Goal: Ask a question

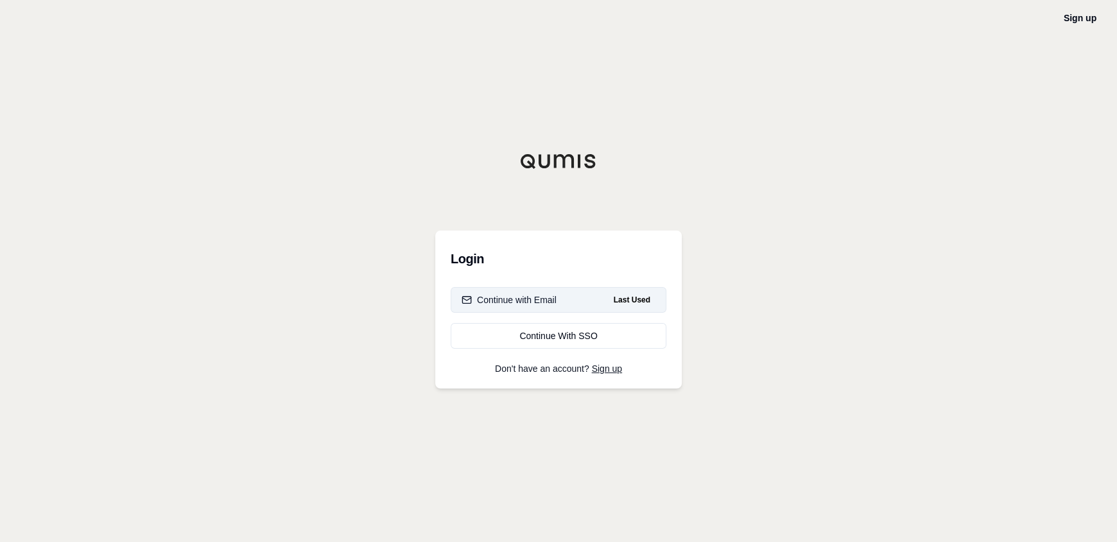
click at [533, 291] on button "Continue with Email Last Used" at bounding box center [559, 300] width 216 height 26
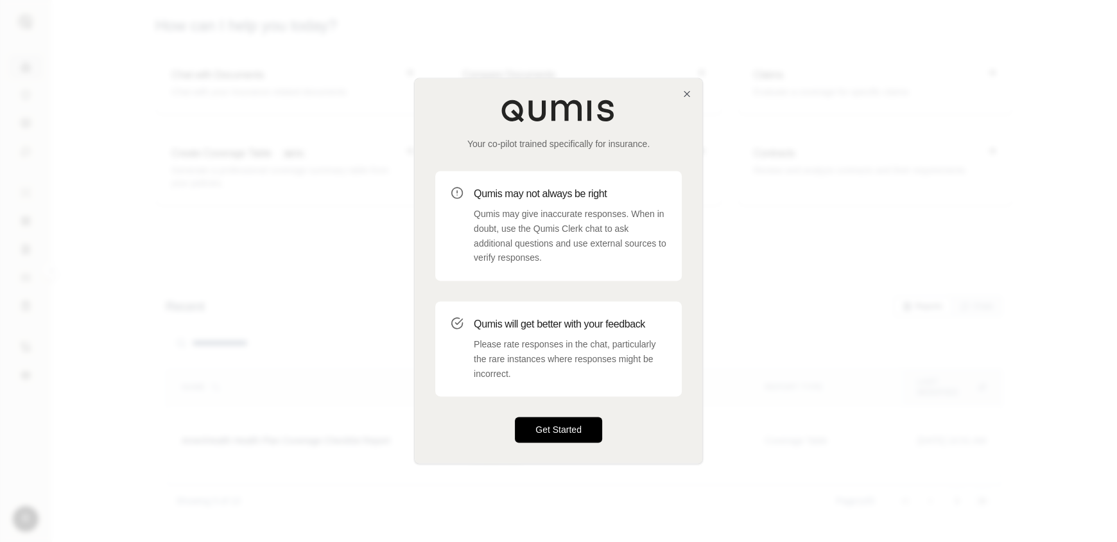
click at [518, 434] on button "Get Started" at bounding box center [558, 430] width 87 height 26
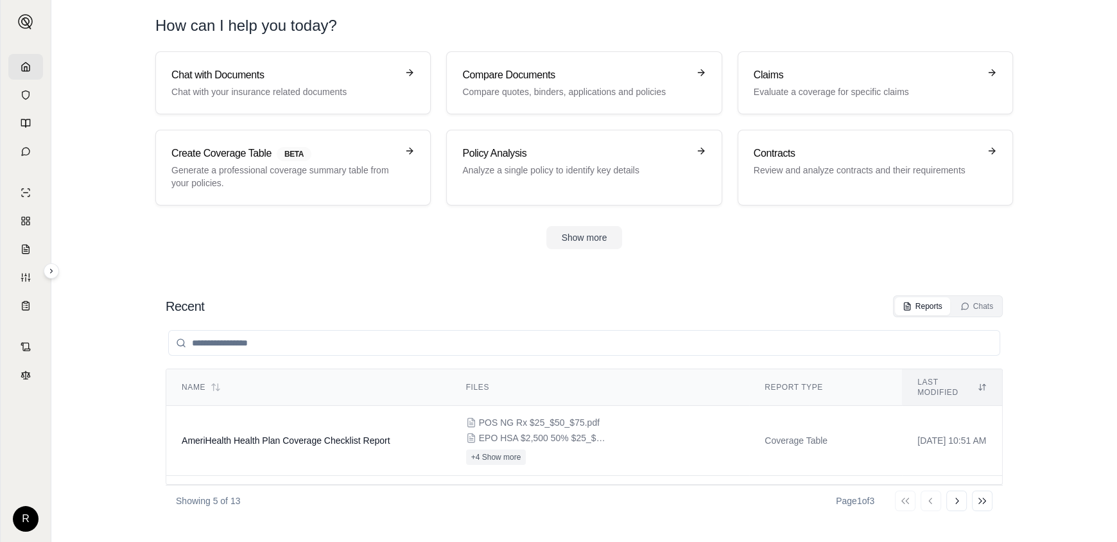
drag, startPoint x: 124, startPoint y: 311, endPoint x: 116, endPoint y: 338, distance: 28.1
click at [228, 86] on p "Chat with your insurance related documents" at bounding box center [283, 91] width 225 height 13
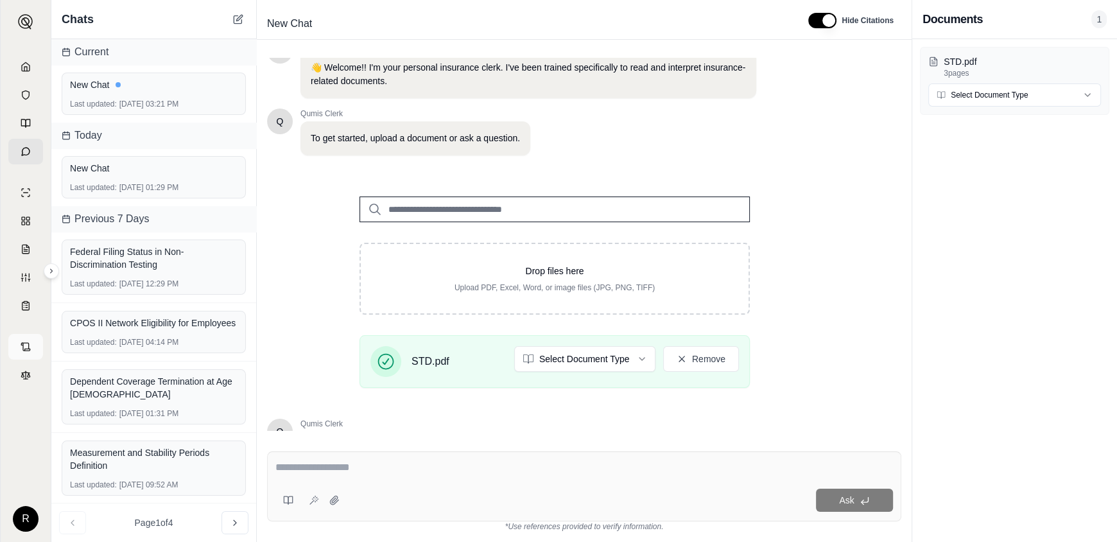
scroll to position [150, 0]
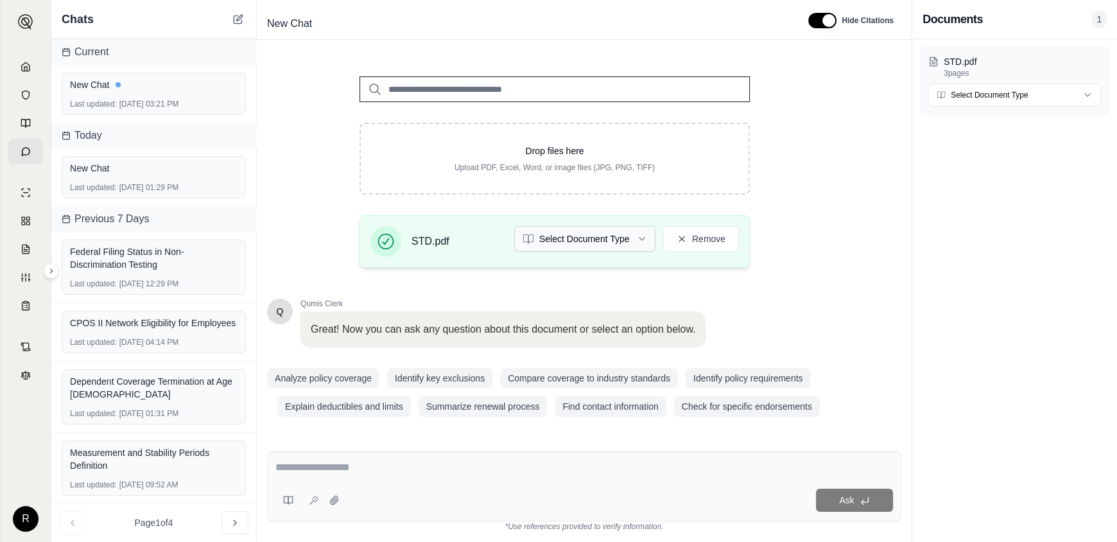
click at [622, 236] on html "R Chats Current New Chat Last updated: Aug 25, 2025, 03:21 PM Today New Chat La…" at bounding box center [558, 271] width 1117 height 542
click at [577, 480] on div "Ask" at bounding box center [584, 486] width 634 height 70
type textarea "*"
type textarea "**********"
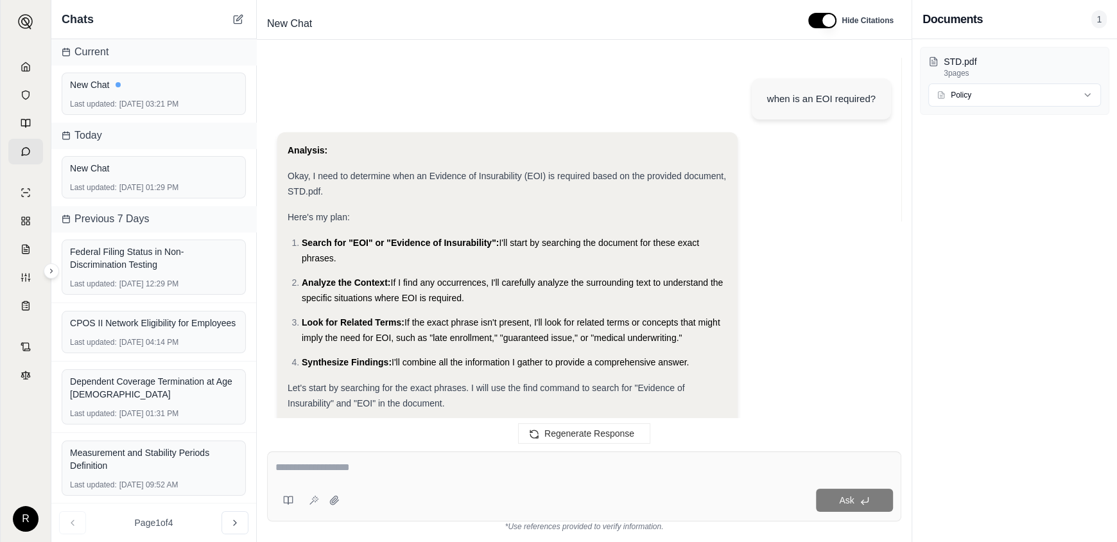
scroll to position [792, 0]
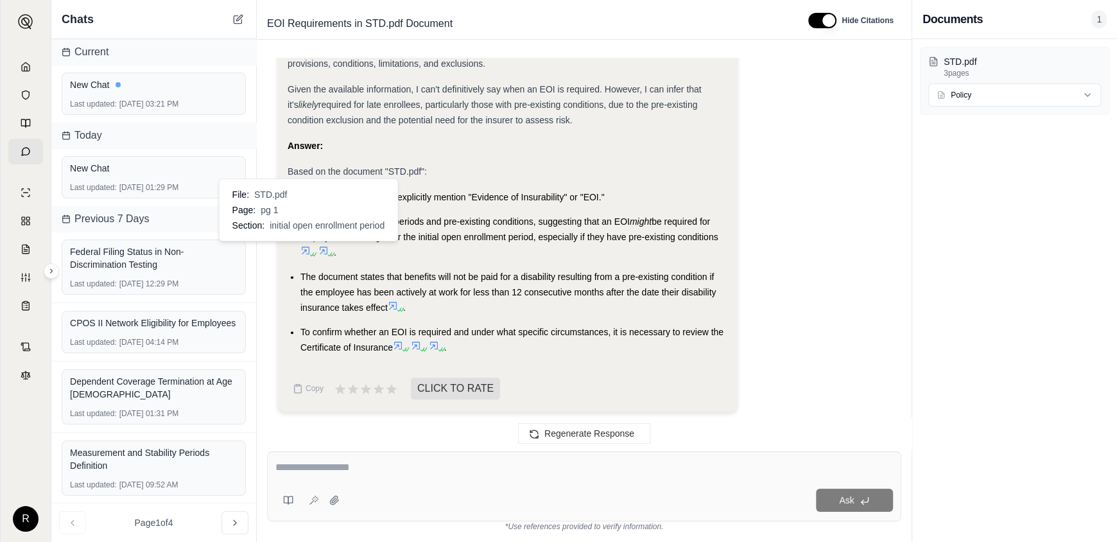
click at [302, 247] on icon at bounding box center [306, 250] width 10 height 10
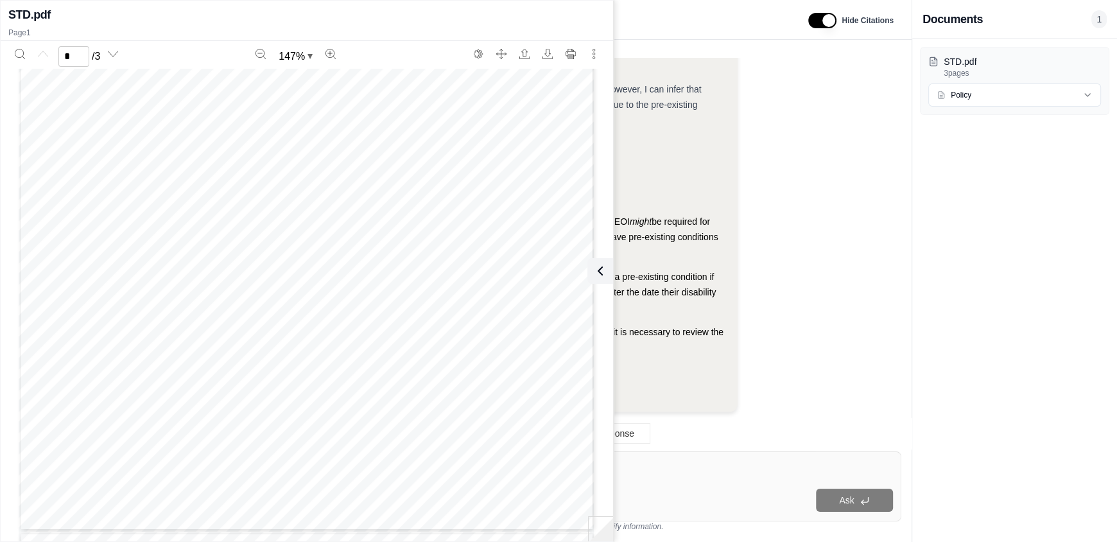
scroll to position [320, 0]
drag, startPoint x: 338, startPoint y: 275, endPoint x: 325, endPoint y: 319, distance: 44.9
drag, startPoint x: 400, startPoint y: 372, endPoint x: 398, endPoint y: 383, distance: 11.2
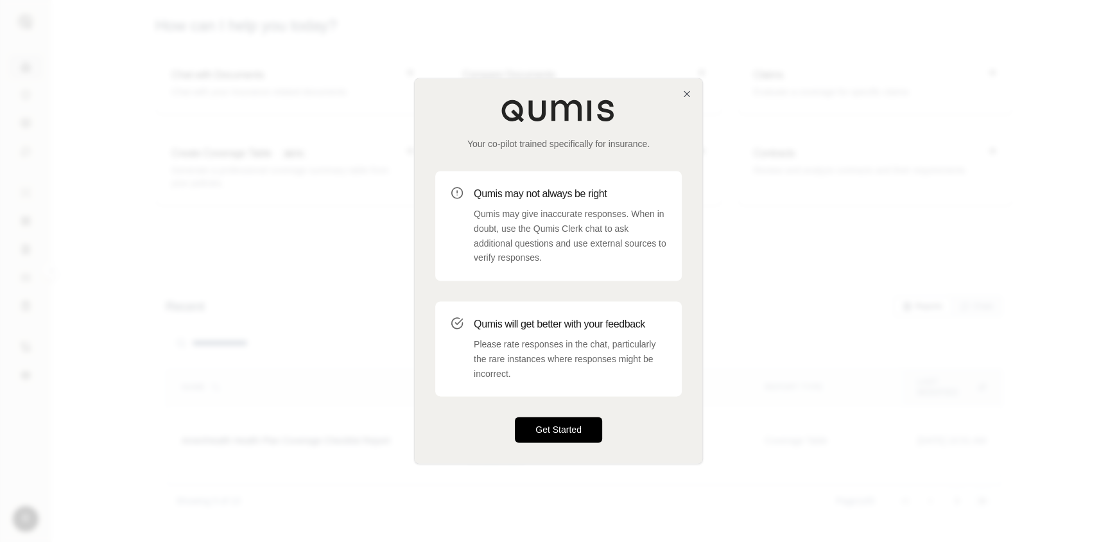
click at [564, 430] on button "Get Started" at bounding box center [558, 430] width 87 height 26
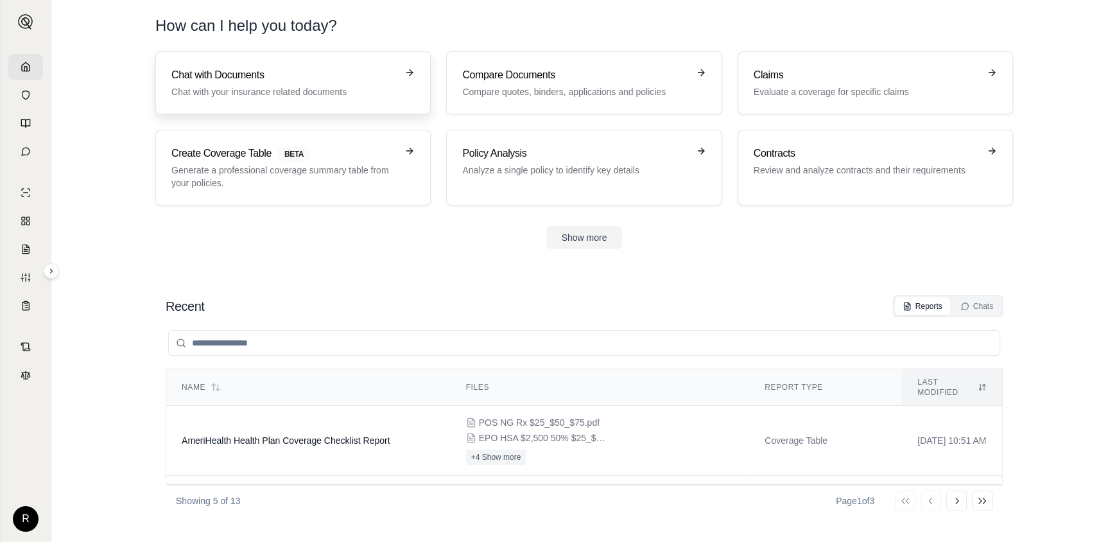
click at [231, 53] on link "Chat with Documents Chat with your insurance related documents" at bounding box center [292, 82] width 275 height 63
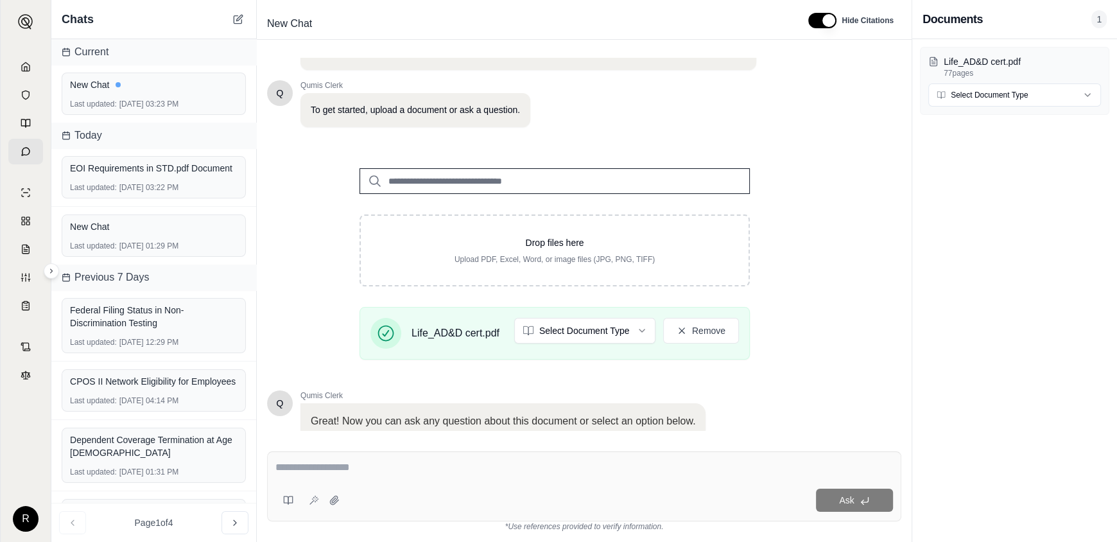
scroll to position [150, 0]
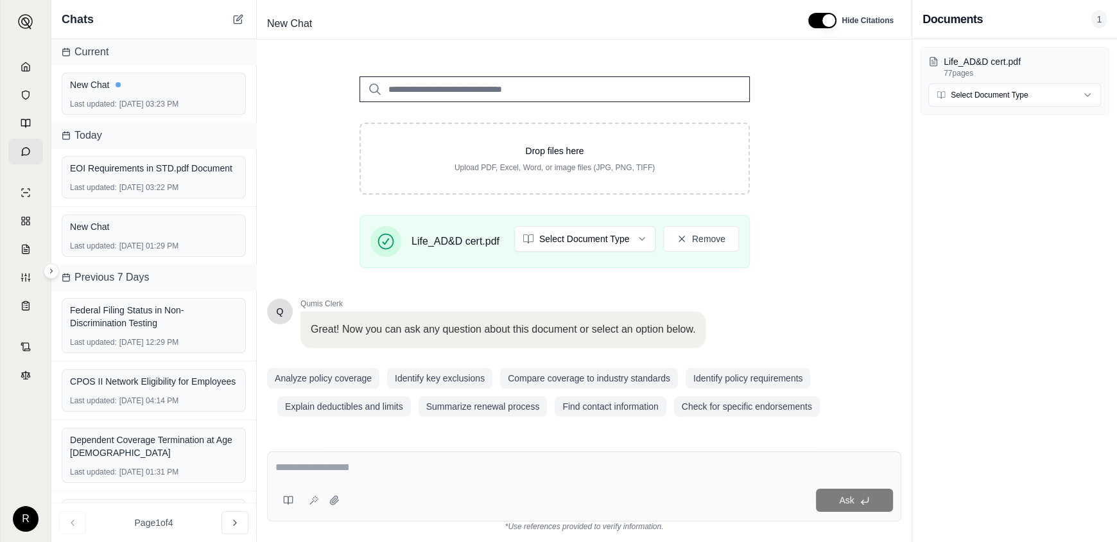
click at [293, 460] on textarea at bounding box center [584, 467] width 618 height 15
type textarea "**********"
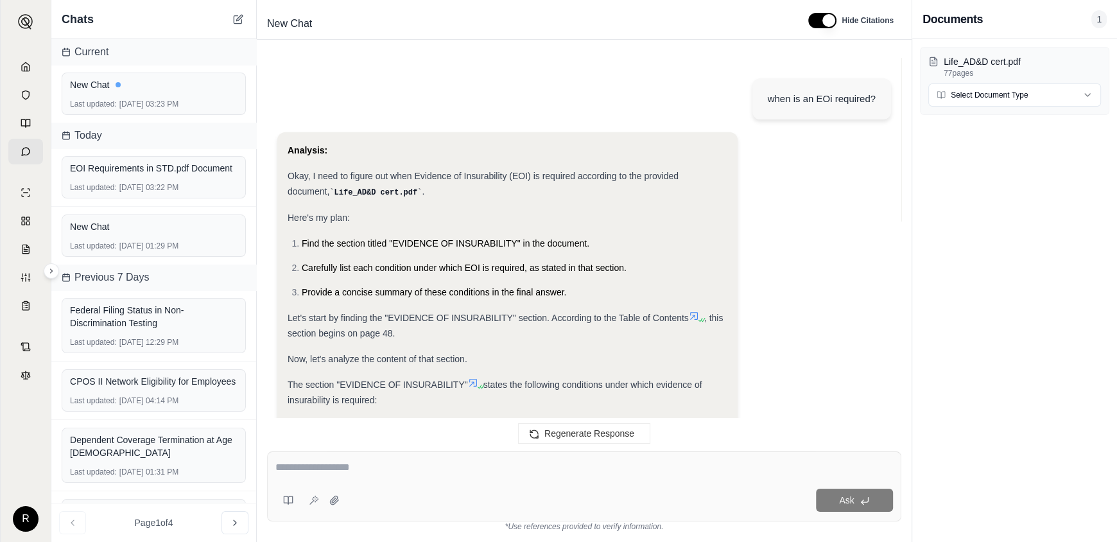
scroll to position [1218, 0]
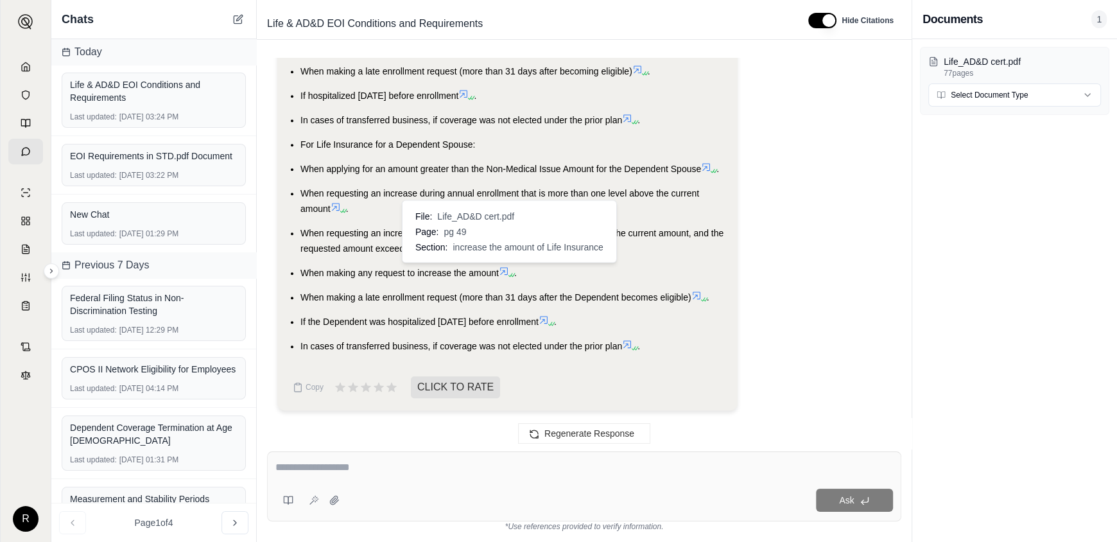
click at [505, 270] on icon at bounding box center [504, 271] width 10 height 10
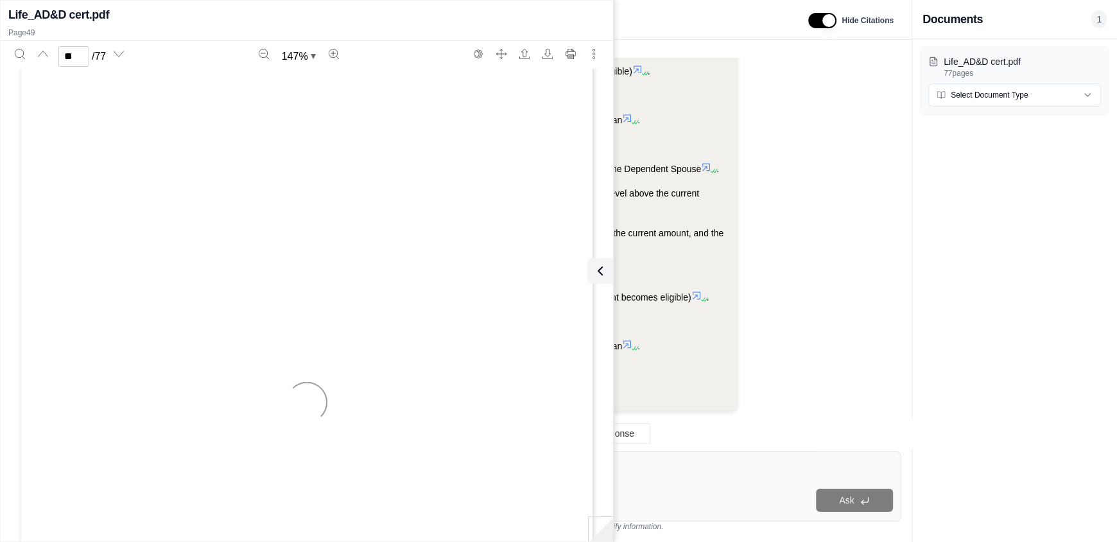
scroll to position [35821, 0]
drag, startPoint x: 271, startPoint y: 369, endPoint x: 295, endPoint y: 316, distance: 58.4
drag, startPoint x: 250, startPoint y: 295, endPoint x: 236, endPoint y: 326, distance: 33.1
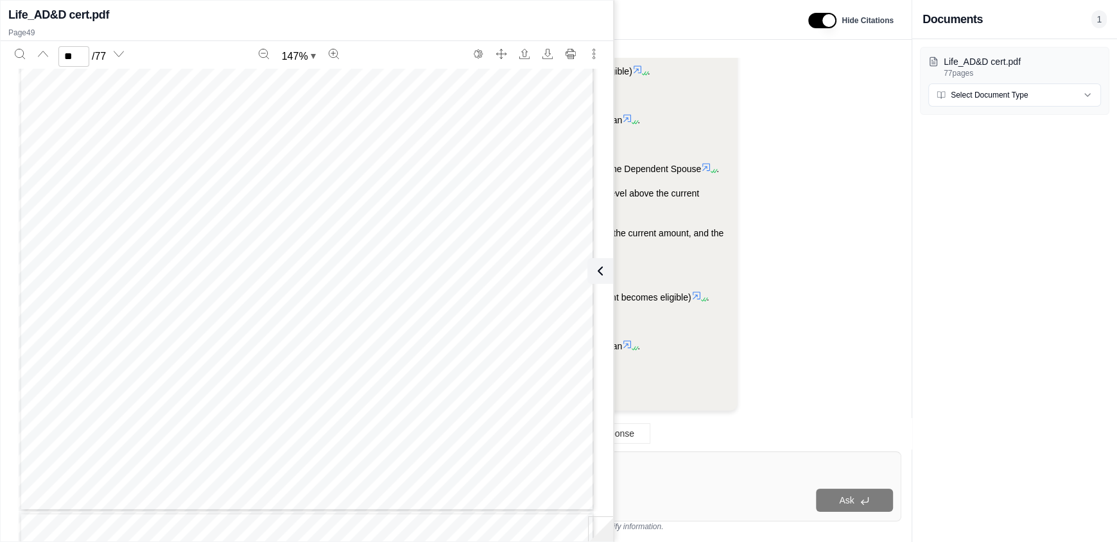
drag, startPoint x: 287, startPoint y: 296, endPoint x: 284, endPoint y: 318, distance: 22.1
type input "**"
drag, startPoint x: 536, startPoint y: 272, endPoint x: 498, endPoint y: 333, distance: 71.3
